Goal: Transaction & Acquisition: Purchase product/service

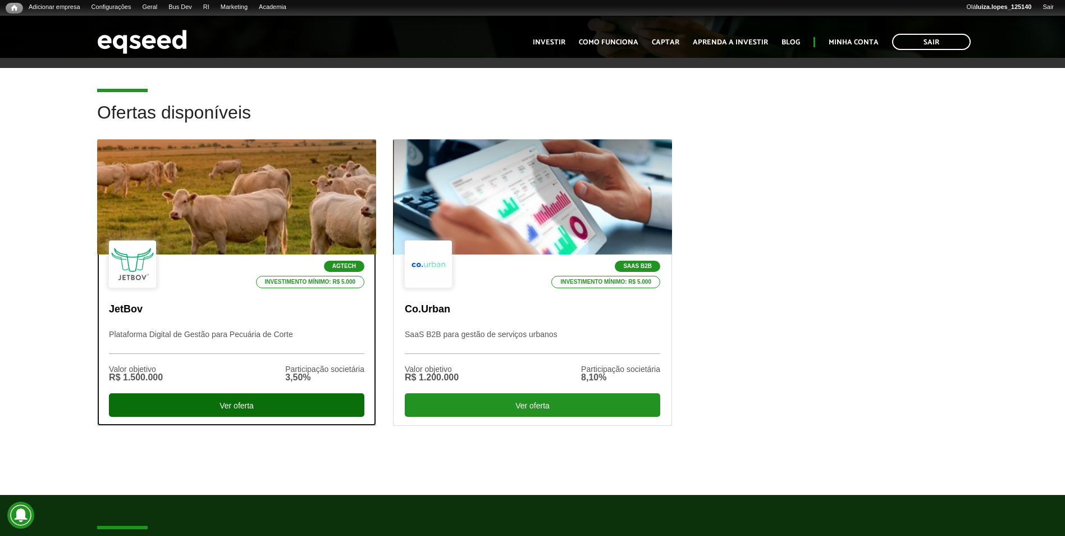
click at [282, 406] on div "Ver oferta" at bounding box center [237, 405] width 256 height 24
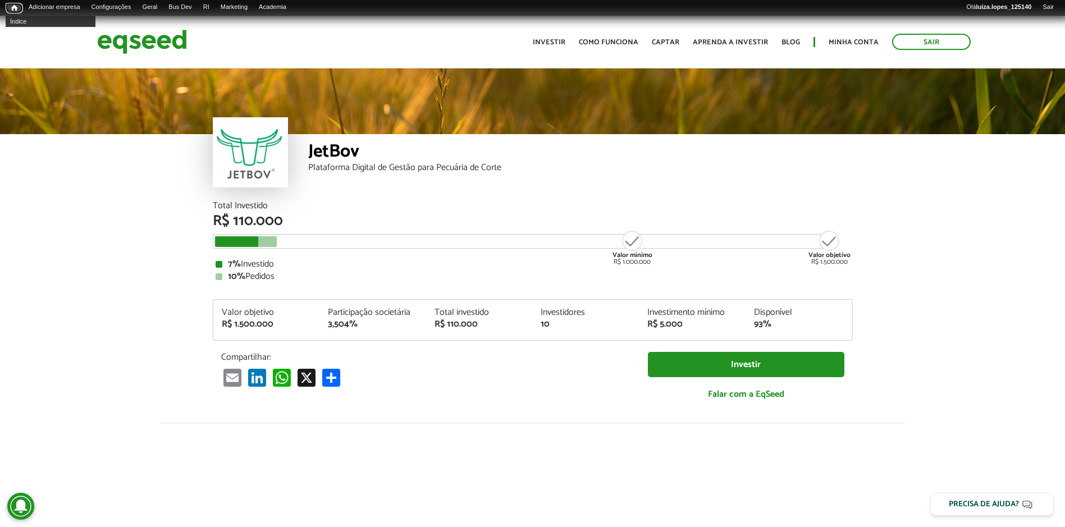
click at [16, 10] on span "Início" at bounding box center [14, 8] width 6 height 8
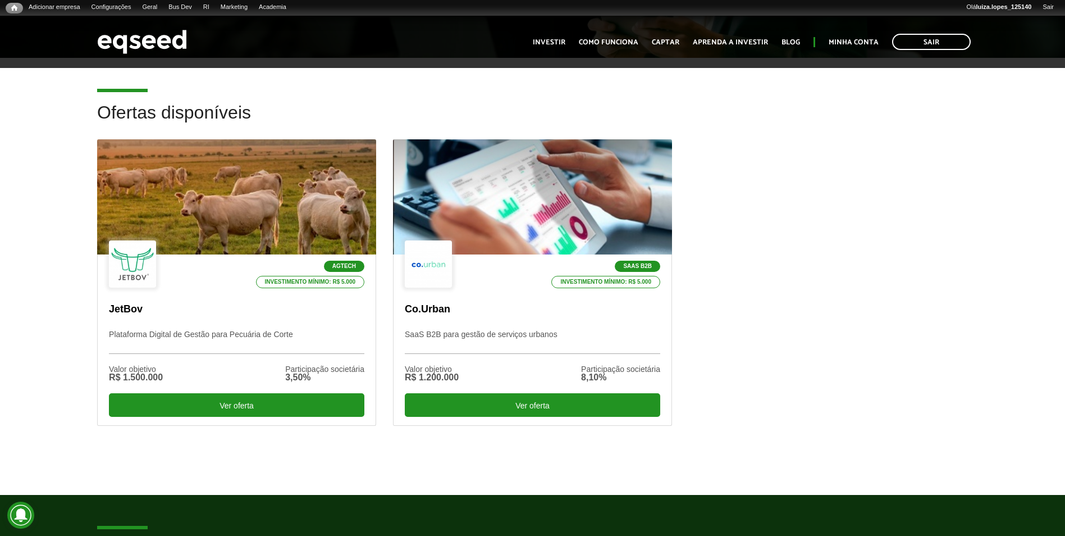
scroll to position [337, 0]
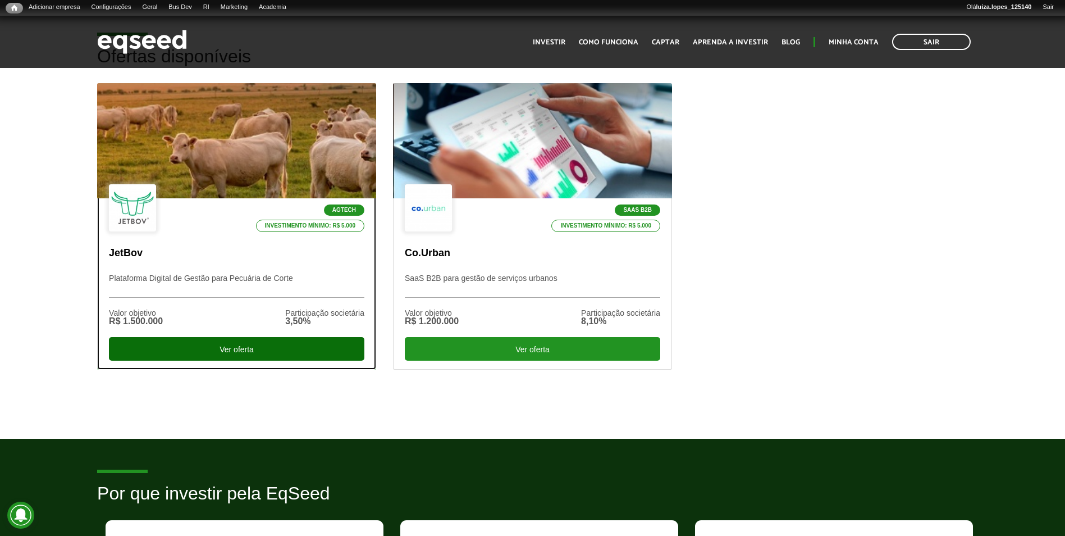
click at [256, 345] on div "Ver oferta" at bounding box center [237, 349] width 256 height 24
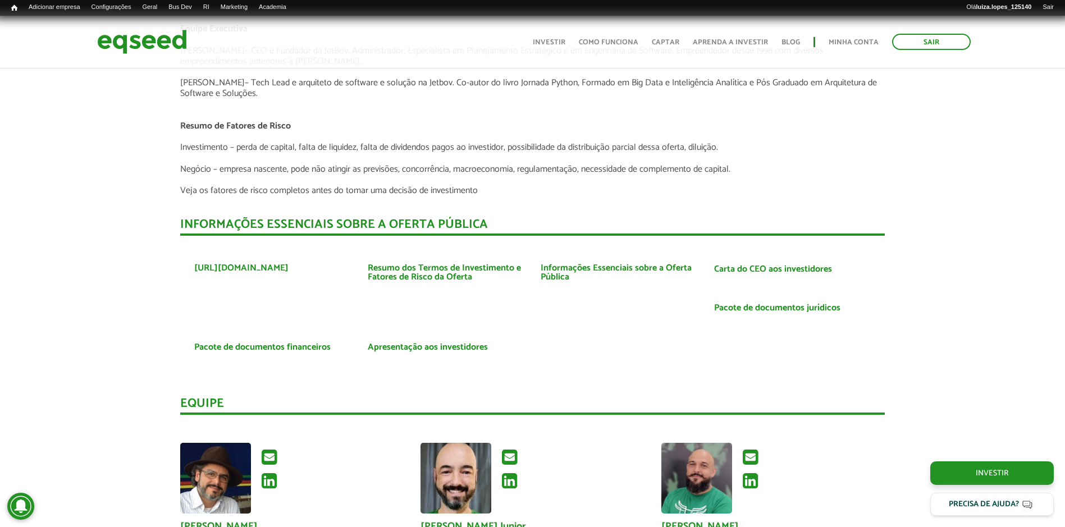
scroll to position [2628, 0]
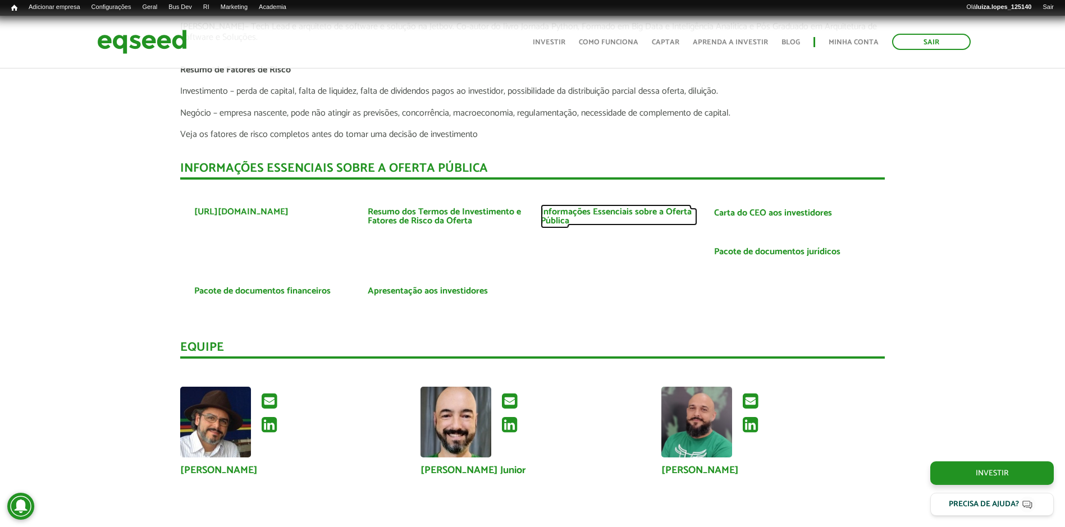
click at [566, 220] on link "Informações Essenciais sobre a Oferta Pública" at bounding box center [619, 217] width 157 height 18
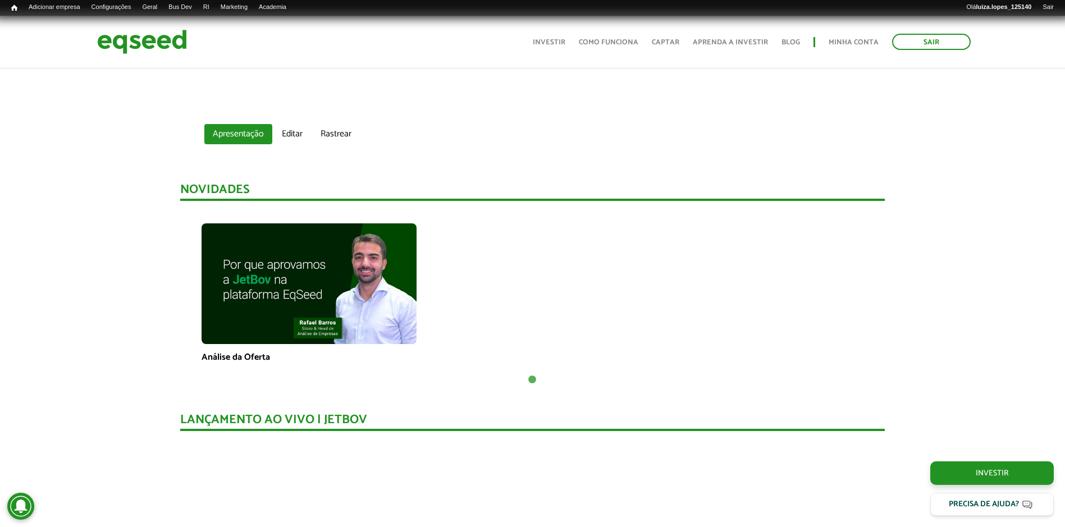
scroll to position [663, 0]
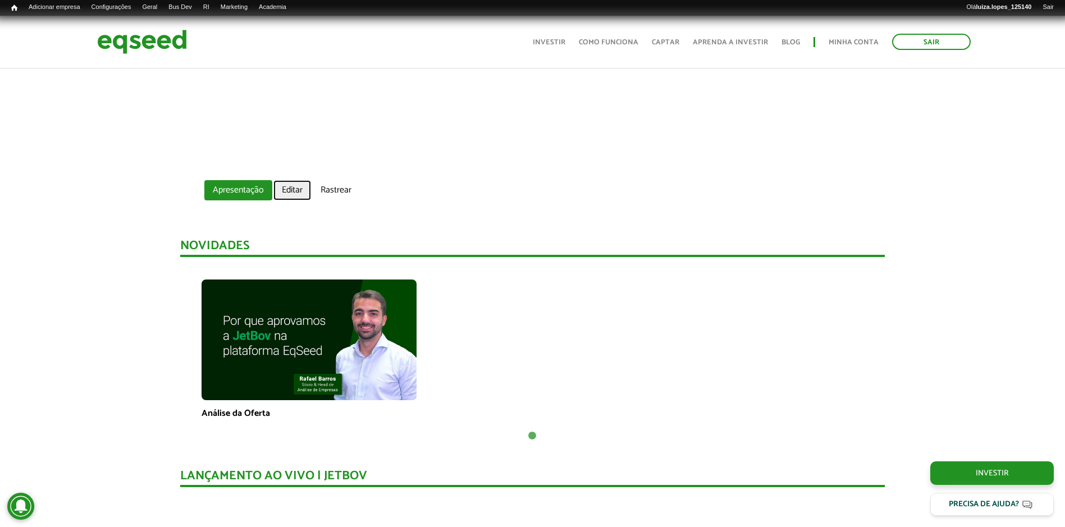
click at [299, 193] on link "Editar" at bounding box center [292, 190] width 38 height 20
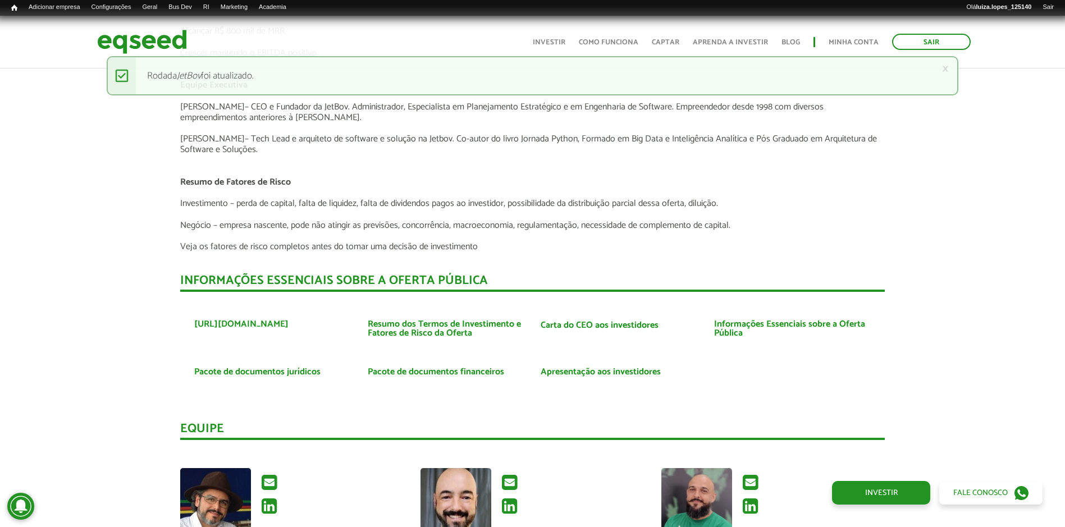
scroll to position [2572, 0]
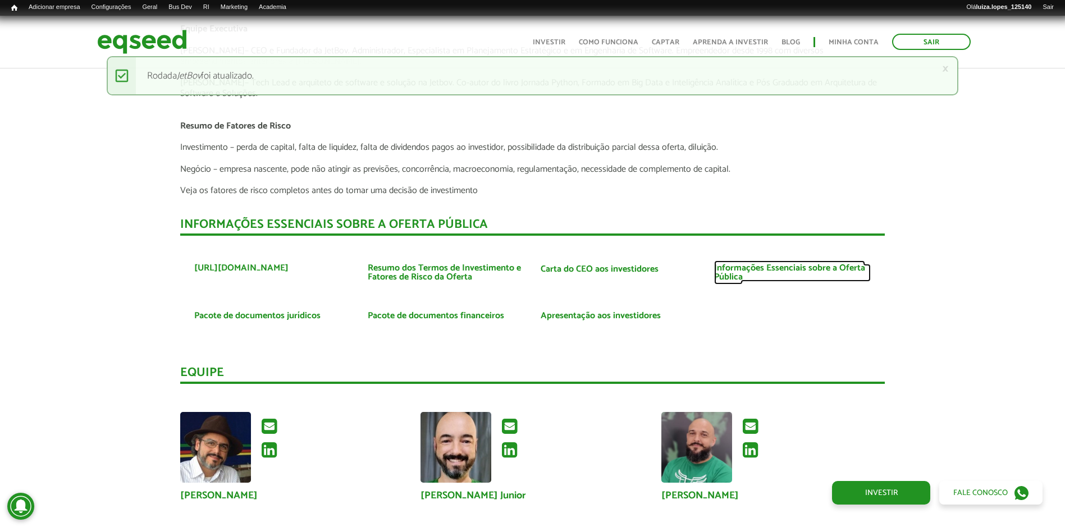
click at [751, 272] on link "Informações Essenciais sobre a Oferta Pública" at bounding box center [792, 273] width 157 height 18
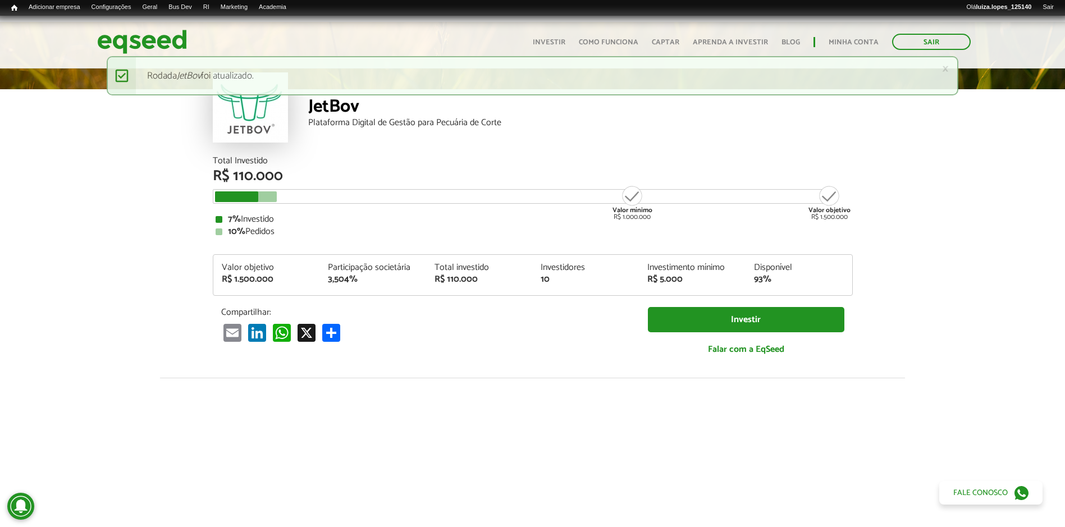
scroll to position [0, 0]
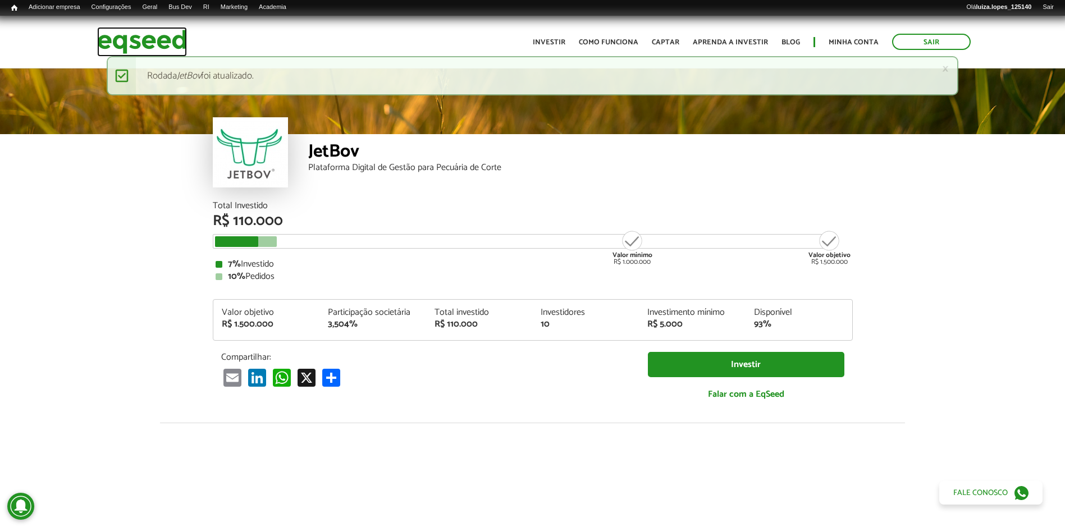
click at [139, 38] on img at bounding box center [142, 42] width 90 height 30
